Goal: Task Accomplishment & Management: Manage account settings

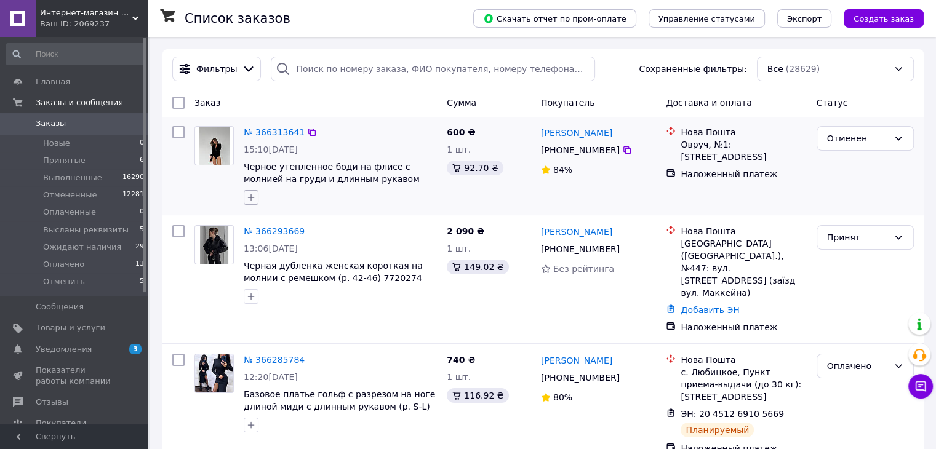
click at [250, 201] on icon "button" at bounding box center [251, 198] width 10 height 10
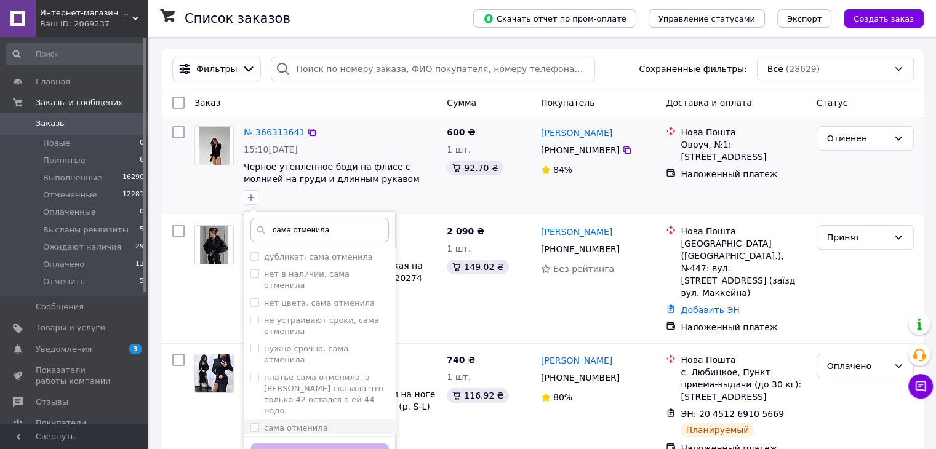
type input "сама отменила"
drag, startPoint x: 338, startPoint y: 395, endPoint x: 346, endPoint y: 400, distance: 9.9
click at [338, 423] on div "сама отменила" at bounding box center [319, 428] width 138 height 11
checkbox input "true"
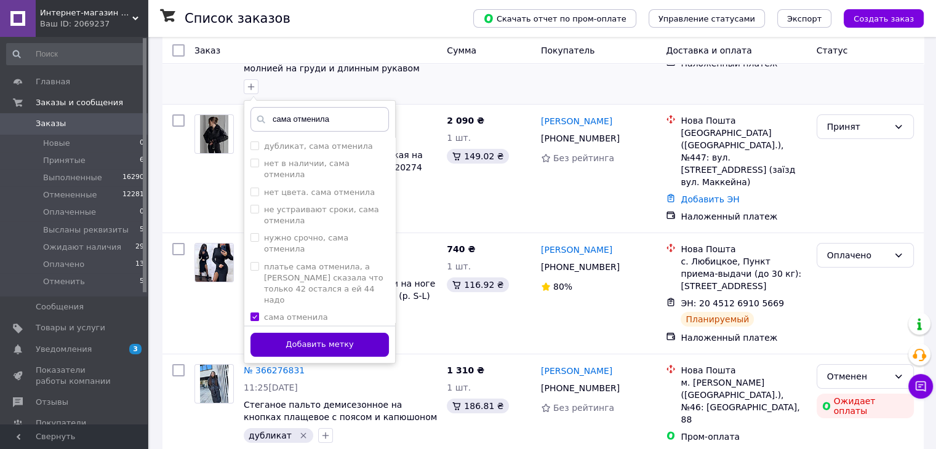
scroll to position [123, 0]
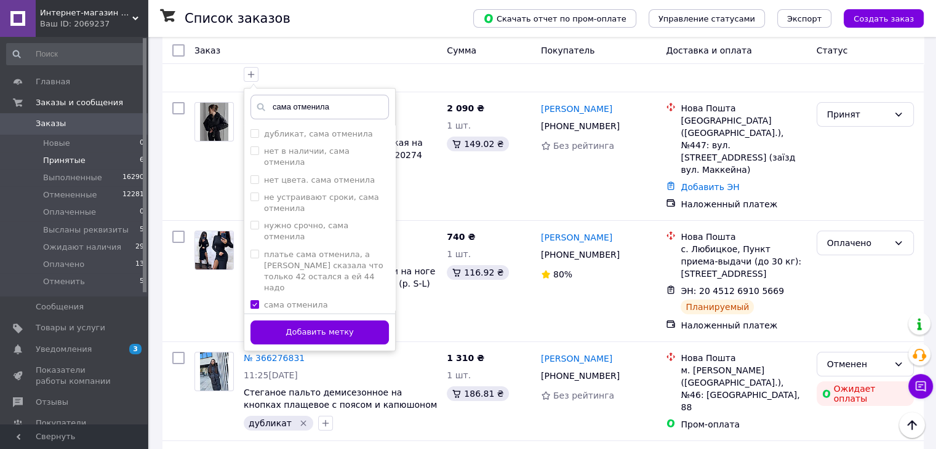
drag, startPoint x: 368, startPoint y: 337, endPoint x: 78, endPoint y: 153, distance: 343.8
click at [368, 337] on button "Добавить метку" at bounding box center [319, 333] width 138 height 24
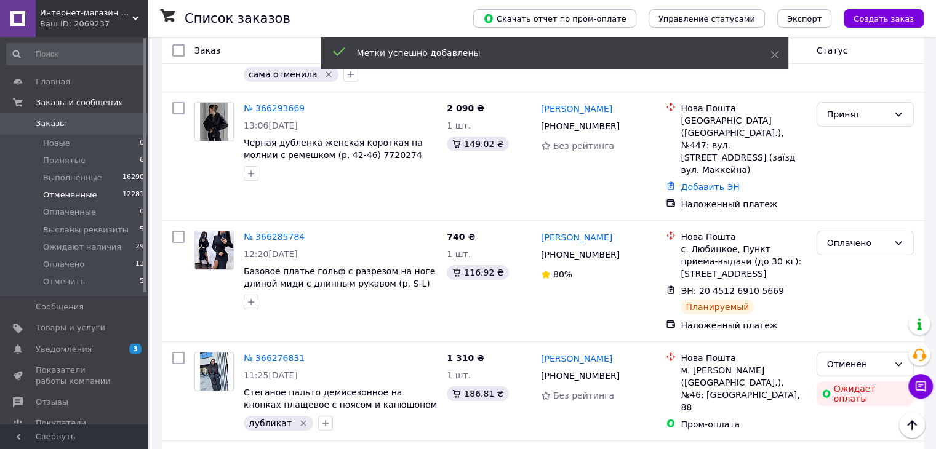
click at [116, 194] on li "Отмененные 12281" at bounding box center [75, 194] width 151 height 17
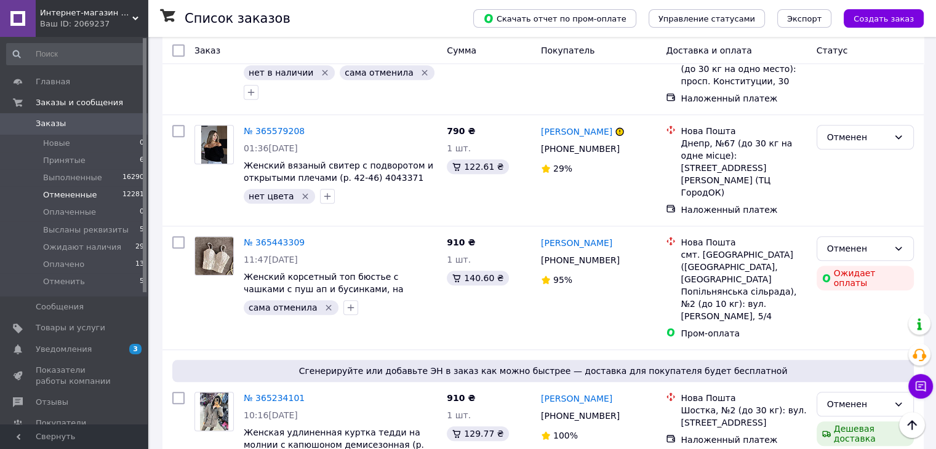
scroll to position [984, 0]
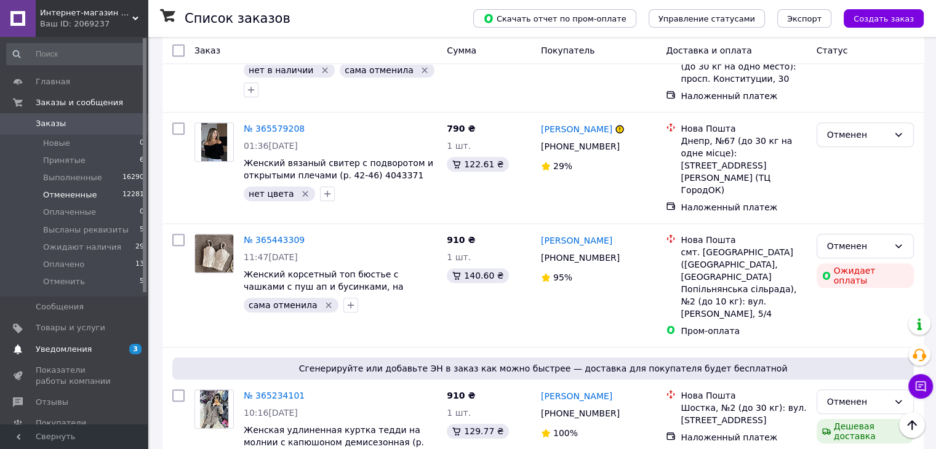
click at [83, 354] on span "Уведомления" at bounding box center [64, 349] width 56 height 11
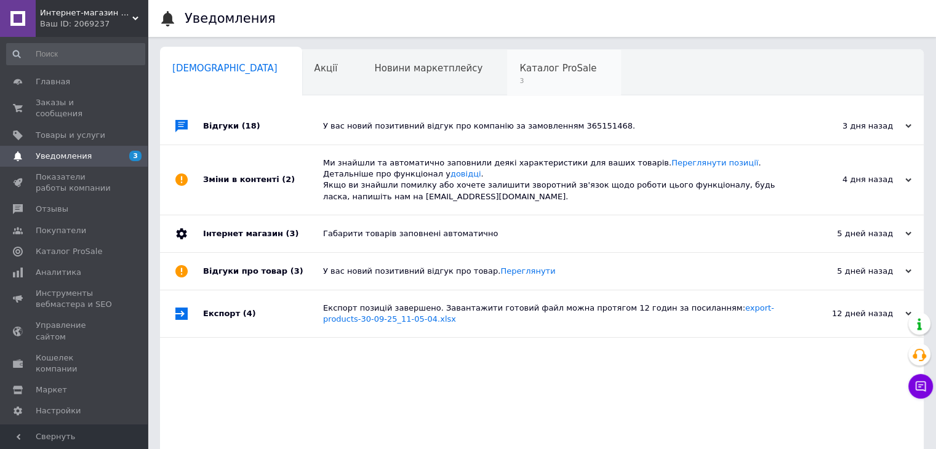
click at [519, 71] on span "Каталог ProSale" at bounding box center [557, 68] width 77 height 11
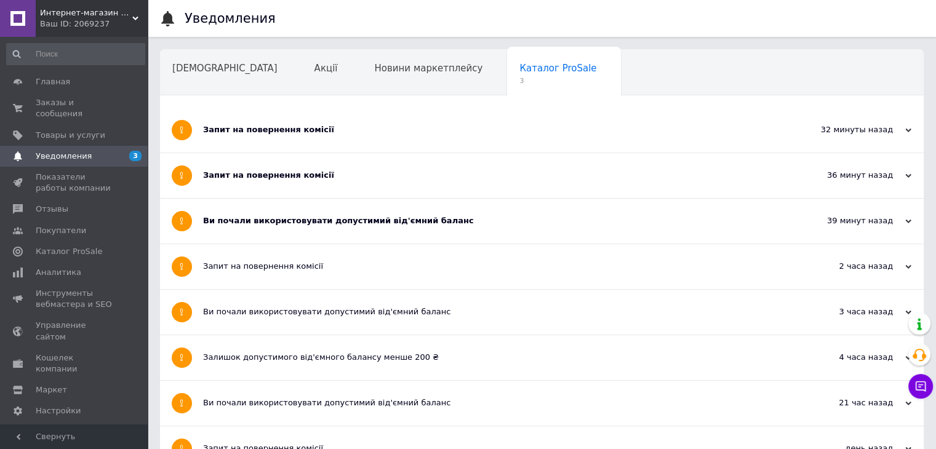
click at [335, 221] on div "Ви почали використовувати допустимий від'ємний баланс" at bounding box center [495, 220] width 585 height 11
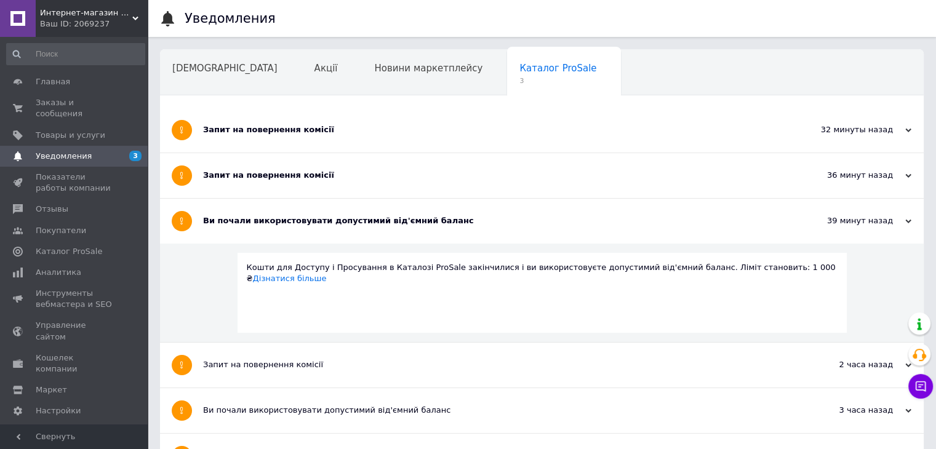
click at [327, 156] on div "Запит на повернення комісії" at bounding box center [495, 175] width 585 height 45
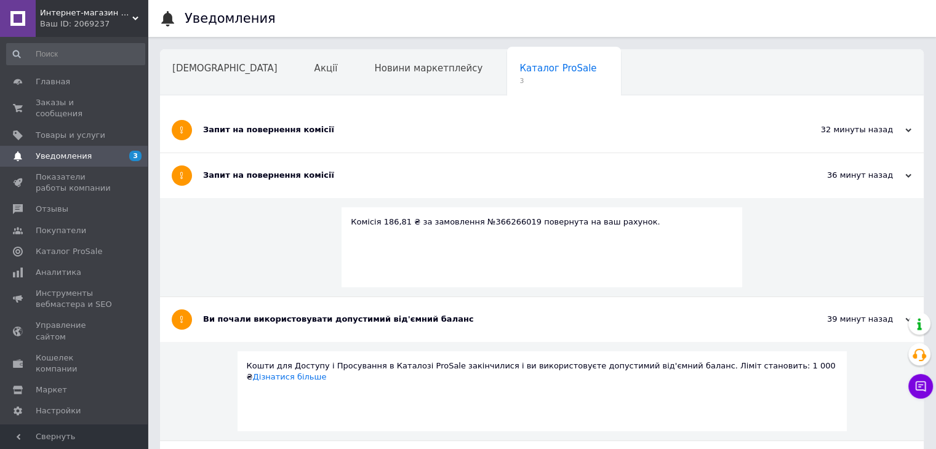
click at [332, 110] on div "Запит на повернення комісії" at bounding box center [495, 130] width 585 height 45
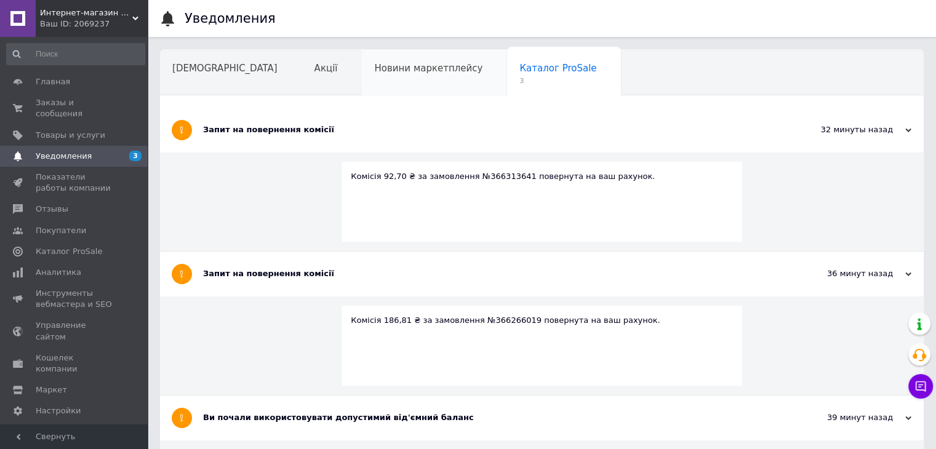
click at [364, 82] on div "Новини маркетплейсу" at bounding box center [434, 73] width 145 height 47
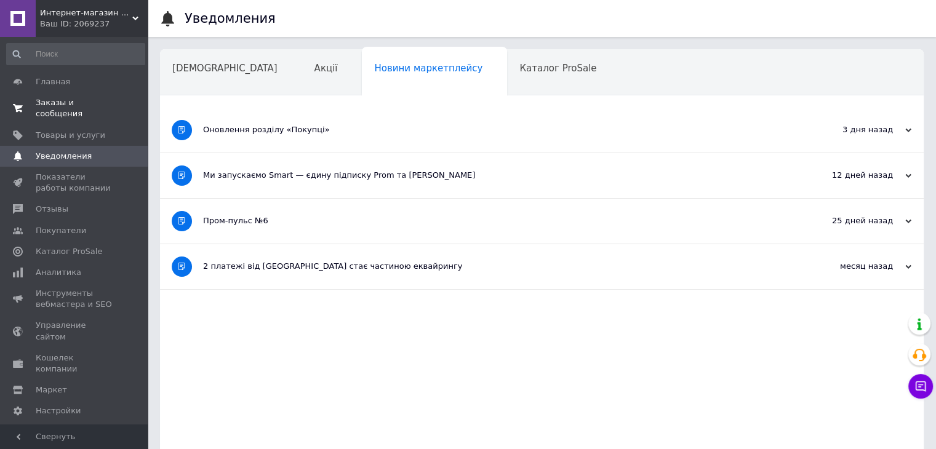
click at [74, 106] on span "Заказы и сообщения" at bounding box center [75, 108] width 78 height 22
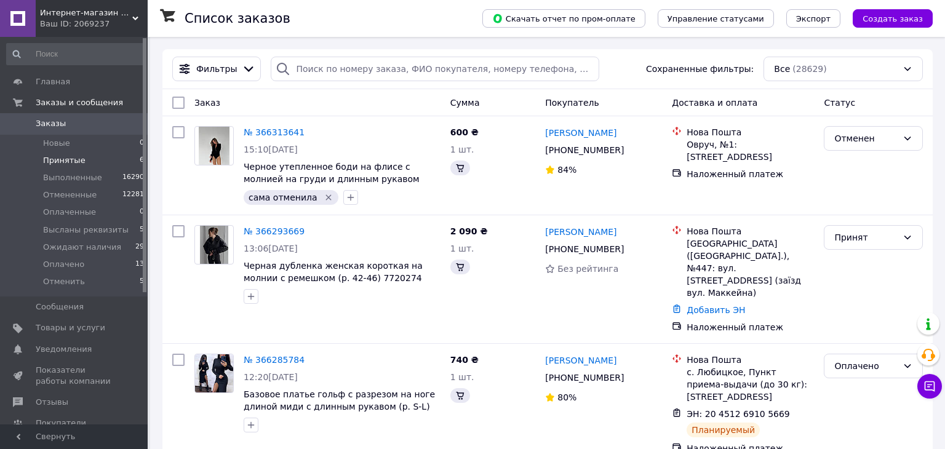
click at [106, 162] on li "Принятые 6" at bounding box center [75, 160] width 151 height 17
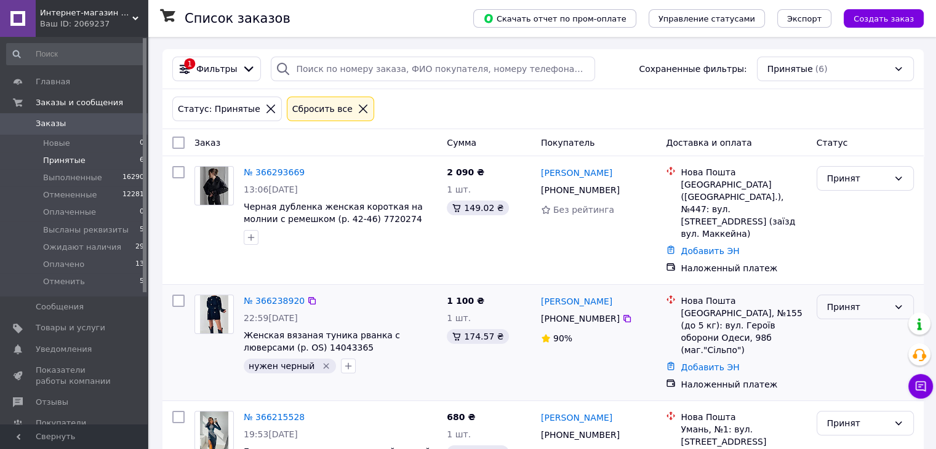
click at [839, 300] on div "Принят" at bounding box center [858, 307] width 62 height 14
click at [859, 394] on li "Отменить" at bounding box center [864, 405] width 96 height 22
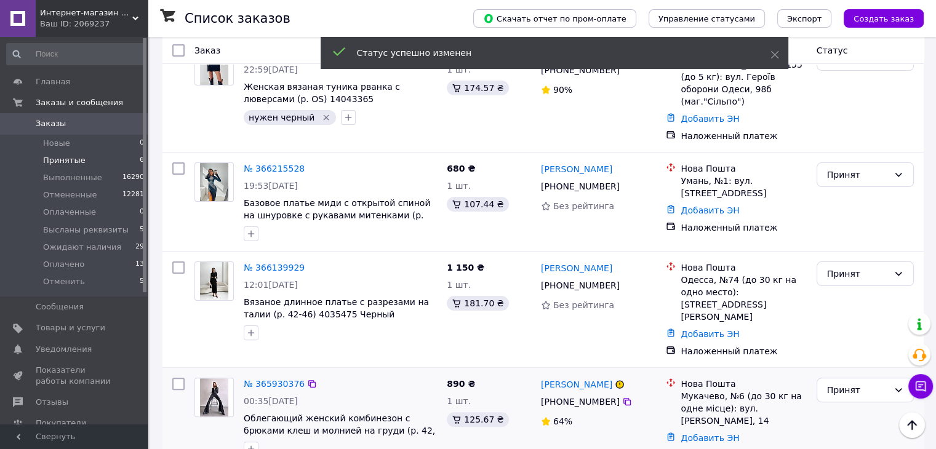
scroll to position [356, 0]
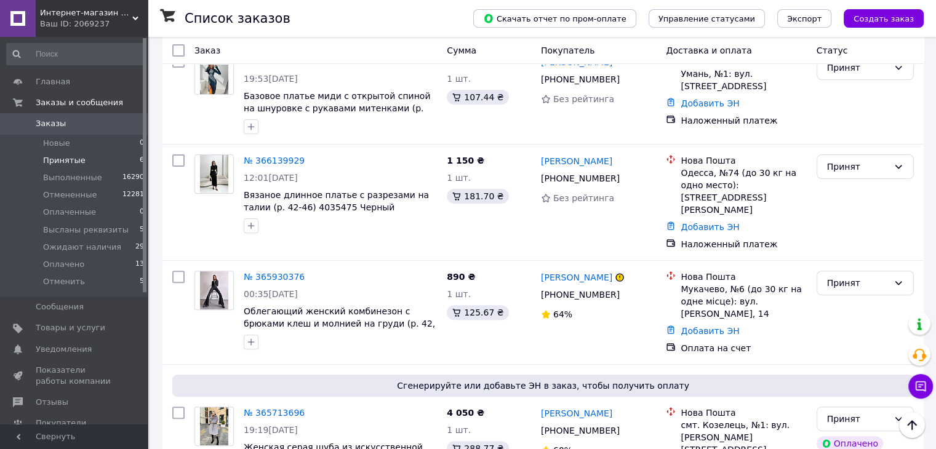
click at [105, 124] on span "Заказы" at bounding box center [75, 123] width 78 height 11
